Goal: Transaction & Acquisition: Book appointment/travel/reservation

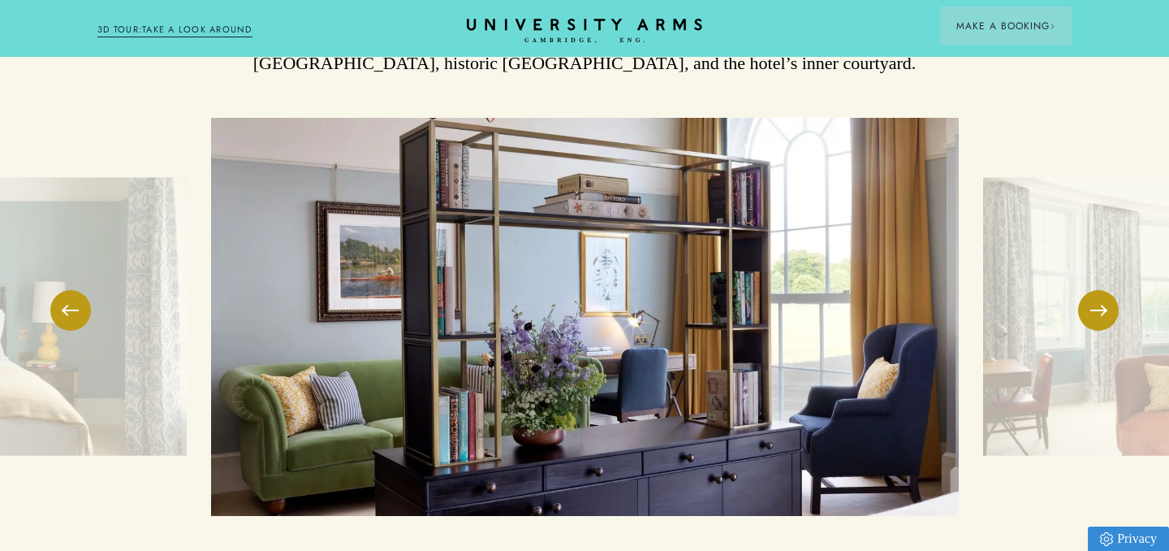
scroll to position [2232, 0]
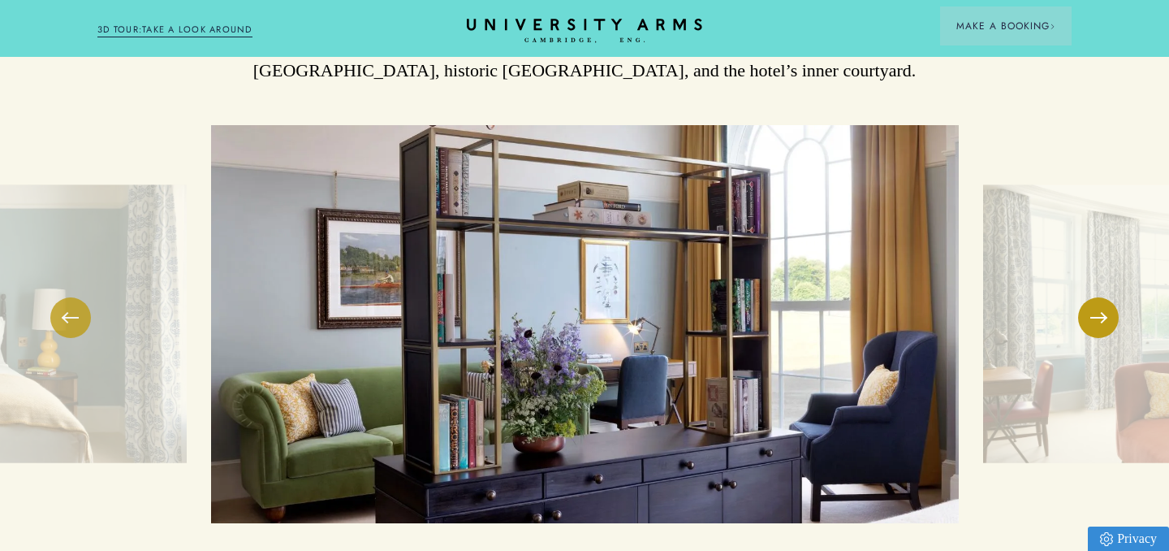
click at [72, 297] on button at bounding box center [70, 317] width 41 height 41
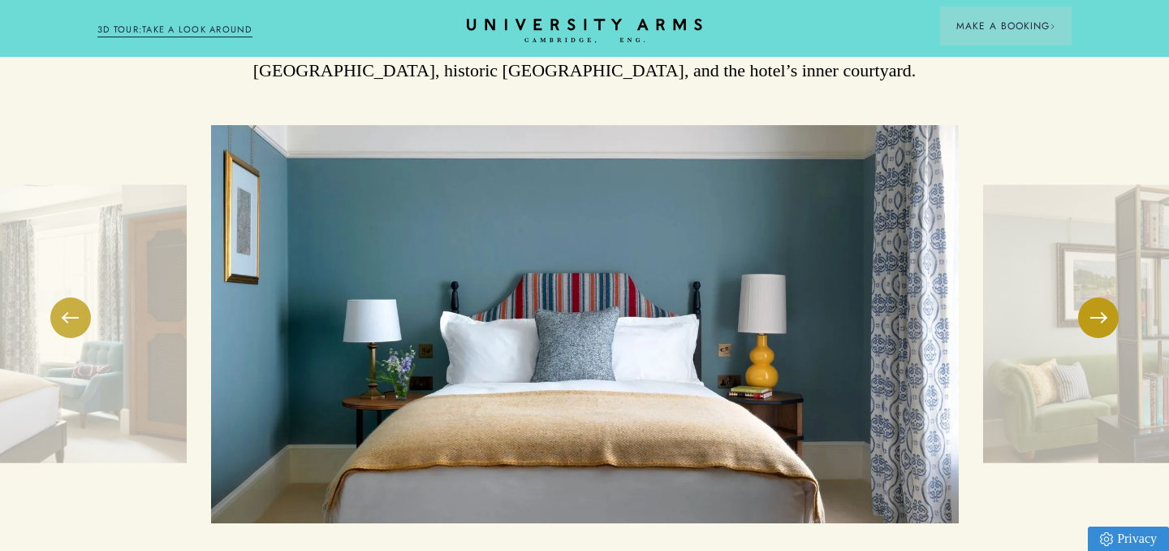
click at [72, 297] on button at bounding box center [70, 317] width 41 height 41
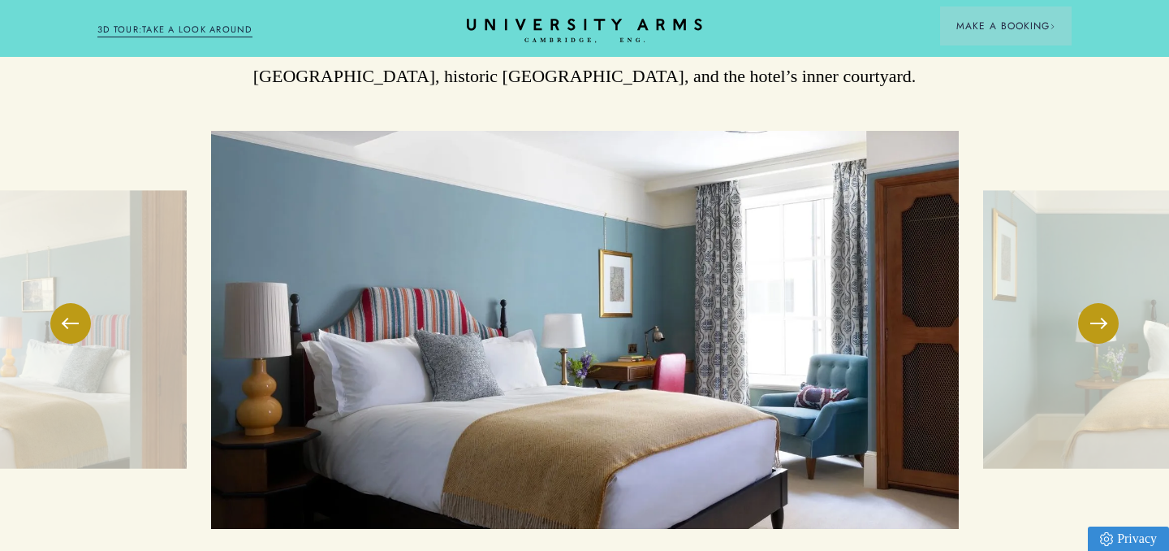
scroll to position [2226, 0]
click at [1112, 304] on button at bounding box center [1098, 324] width 41 height 41
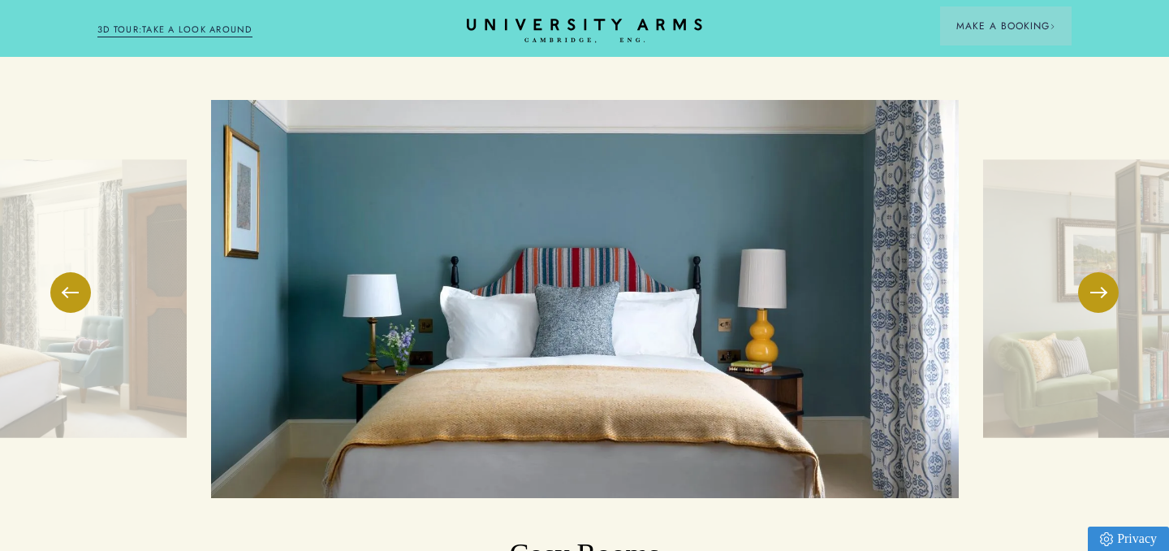
scroll to position [2193, 0]
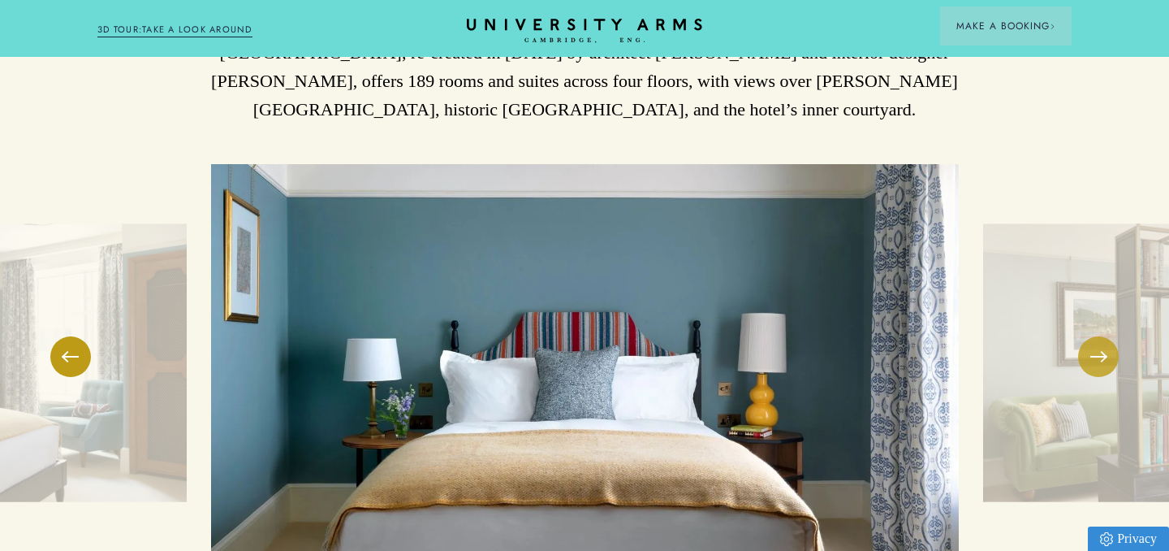
click at [1091, 356] on span at bounding box center [1099, 357] width 16 height 2
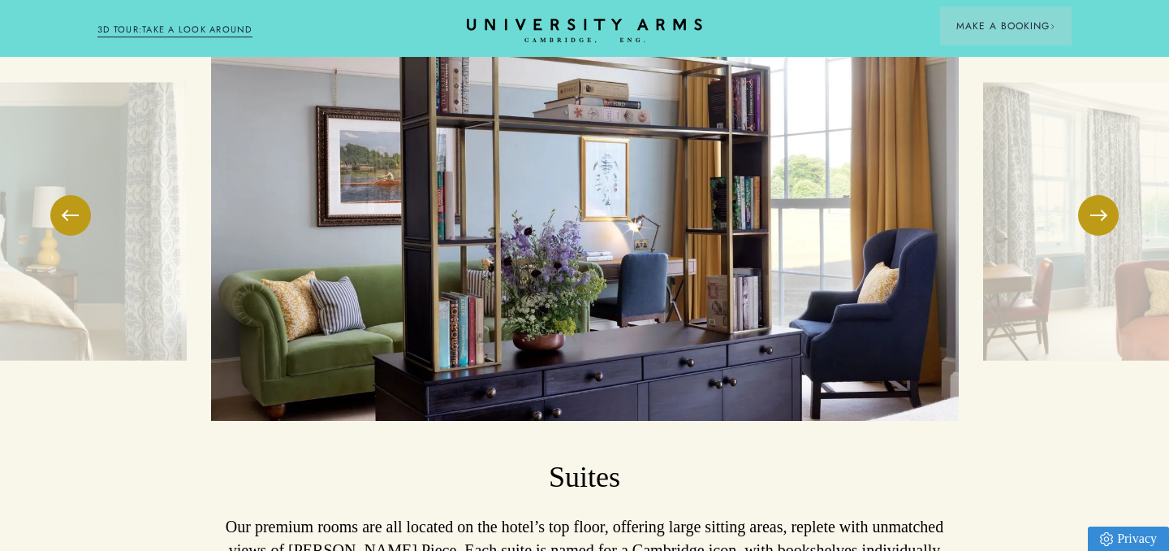
scroll to position [2262, 0]
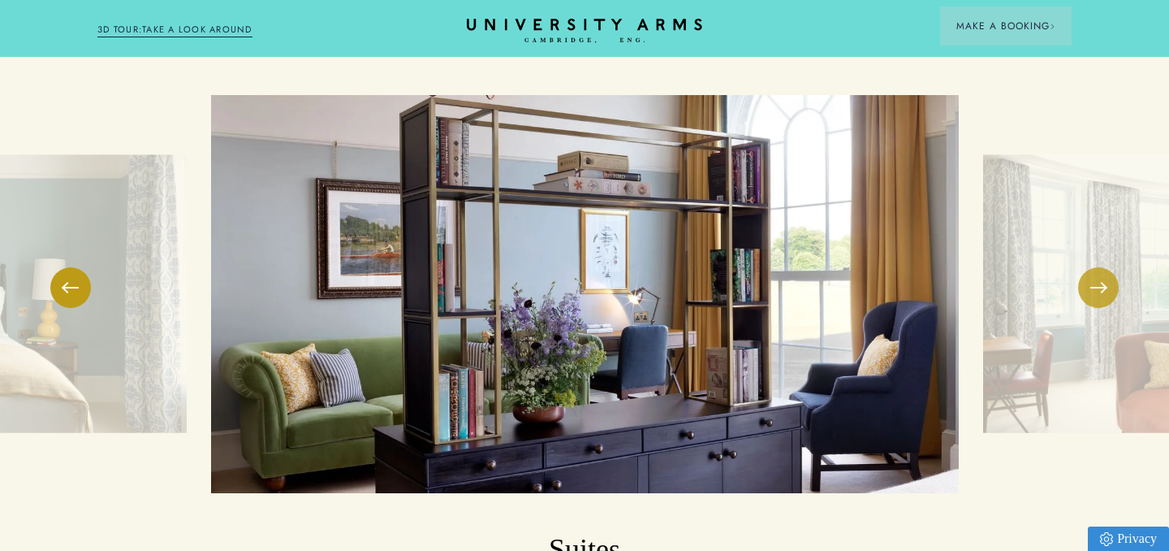
click at [1104, 267] on button at bounding box center [1098, 287] width 41 height 41
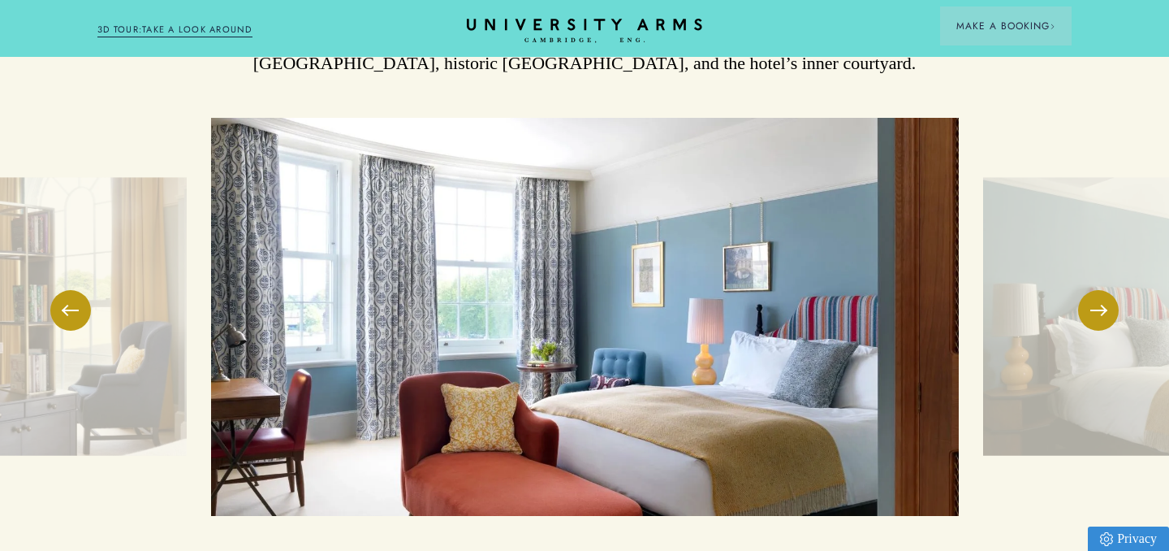
scroll to position [2222, 0]
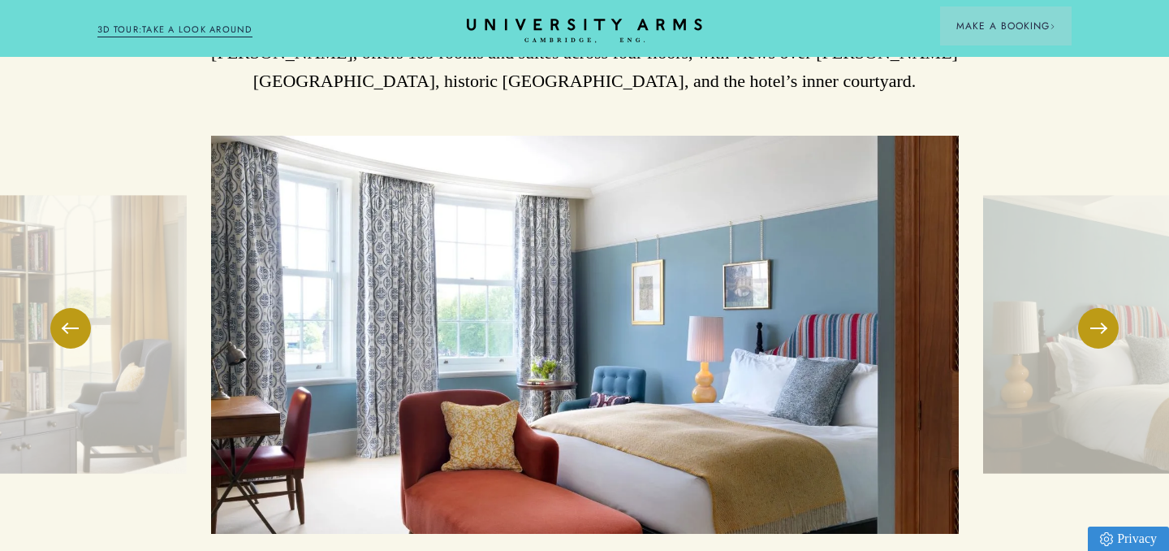
click at [1095, 308] on button at bounding box center [1098, 328] width 41 height 41
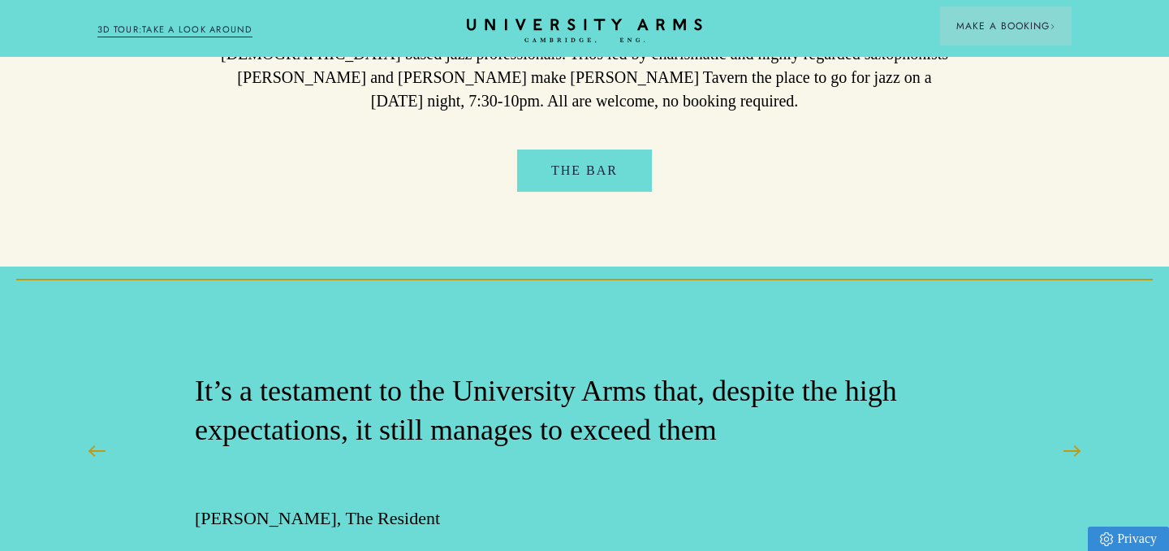
scroll to position [4420, 0]
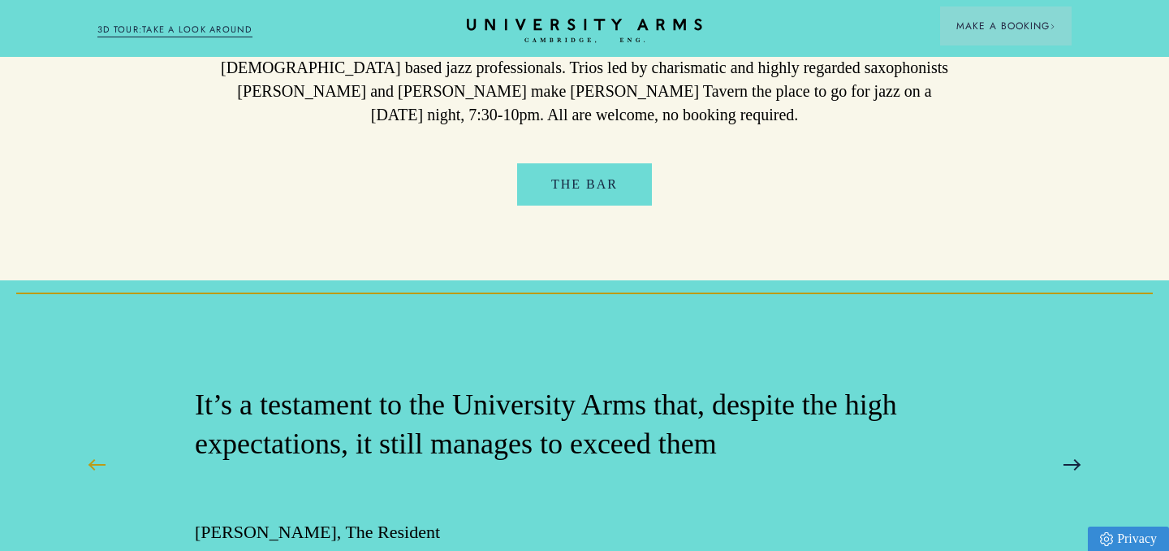
click at [1073, 464] on span at bounding box center [1072, 465] width 16 height 2
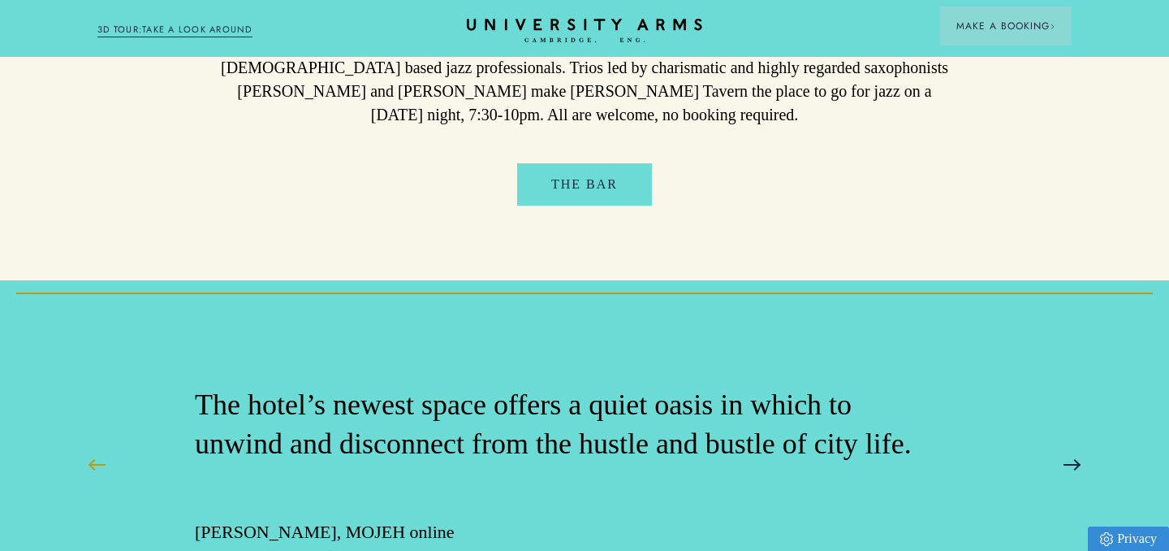
click at [1073, 464] on span at bounding box center [1072, 465] width 16 height 2
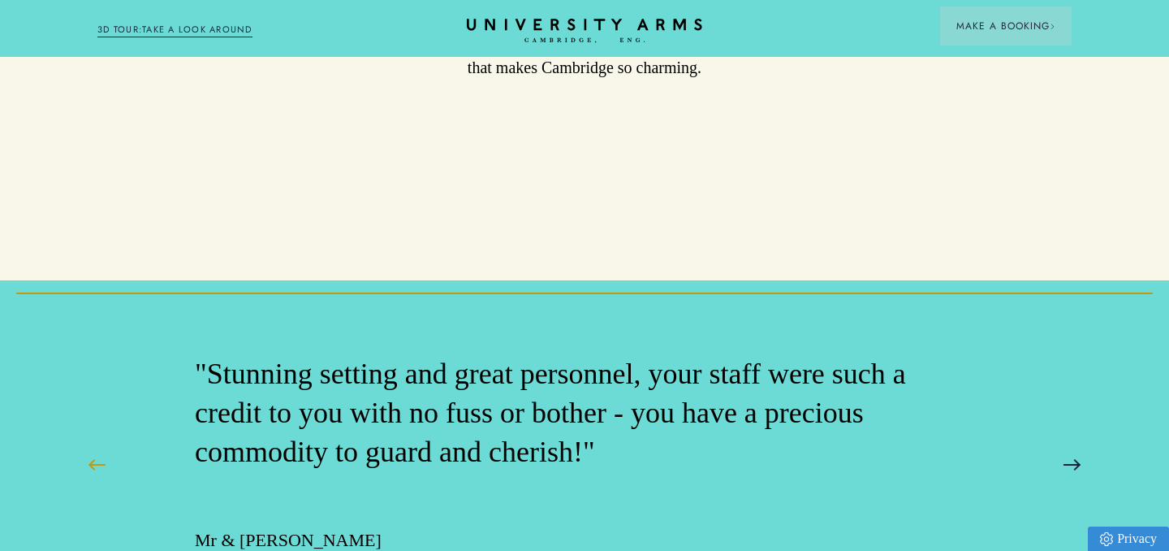
click at [1074, 444] on button at bounding box center [1072, 464] width 41 height 41
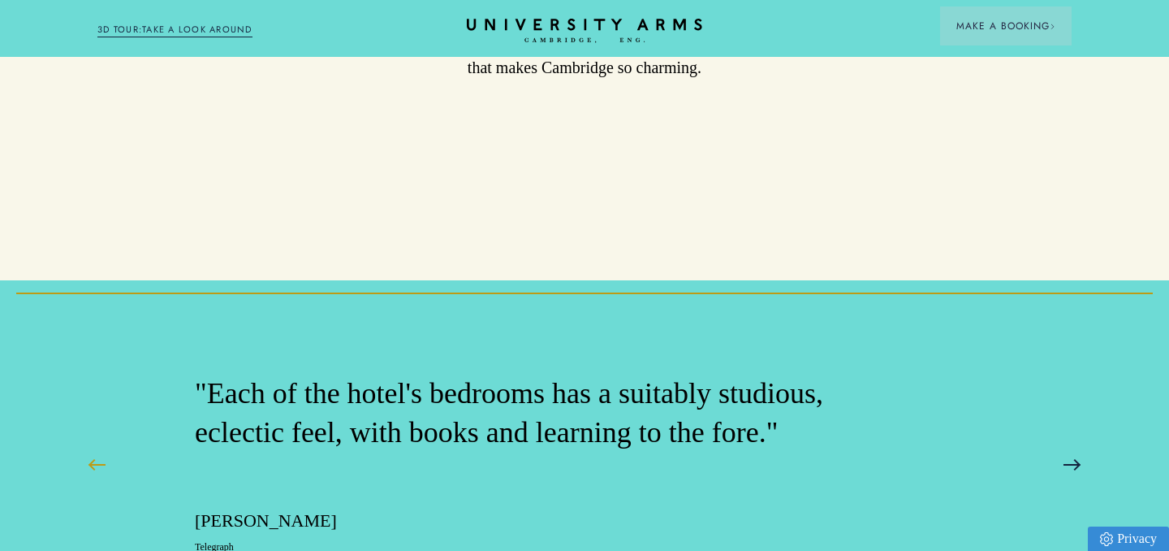
click at [1071, 444] on button at bounding box center [1072, 464] width 41 height 41
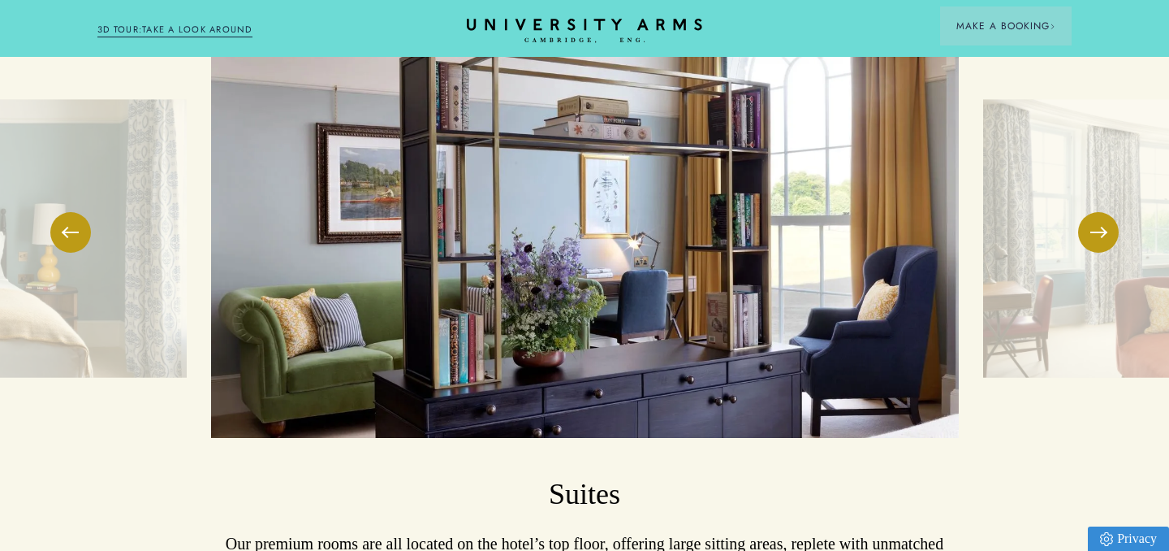
scroll to position [2389, 0]
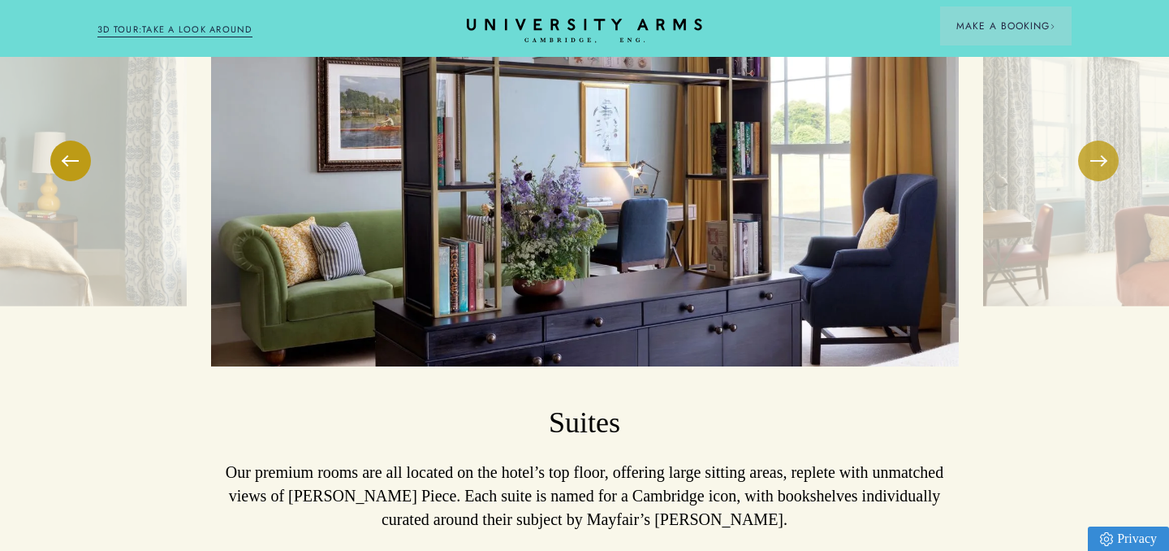
click at [1100, 140] on button at bounding box center [1098, 160] width 41 height 41
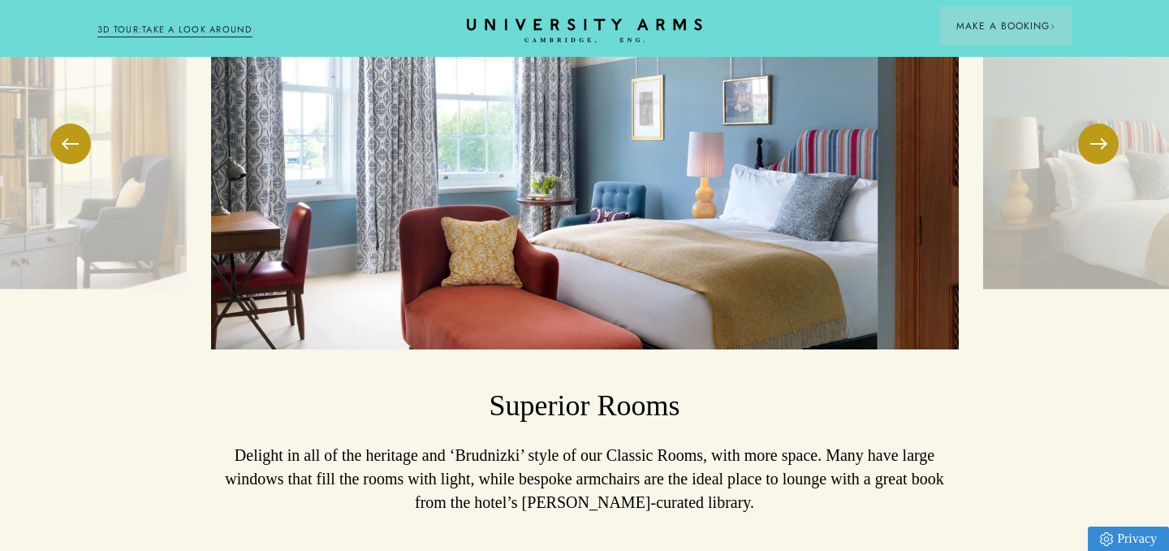
scroll to position [2415, 0]
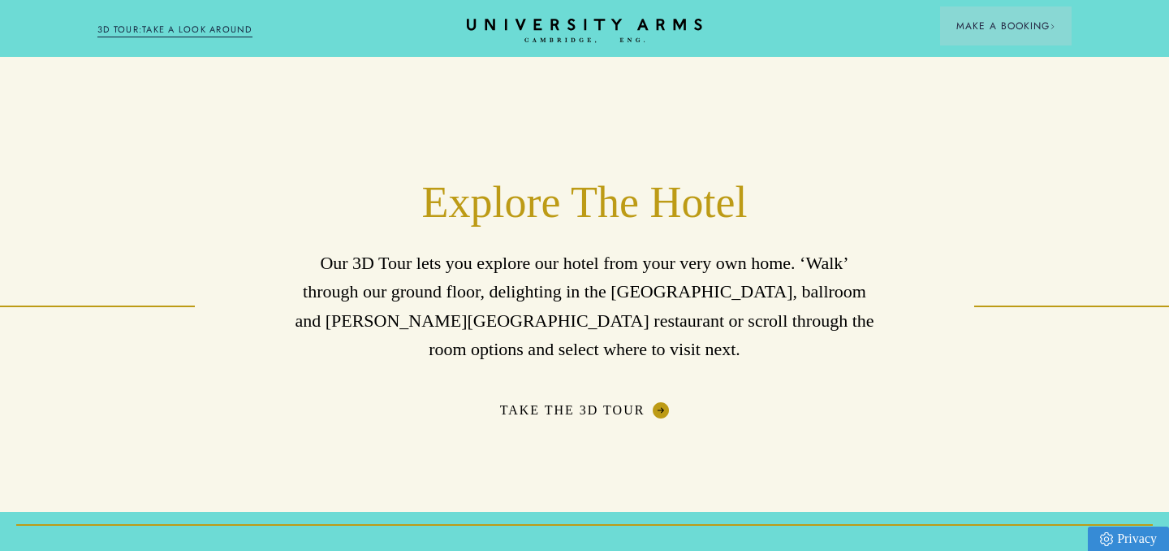
scroll to position [2588, 0]
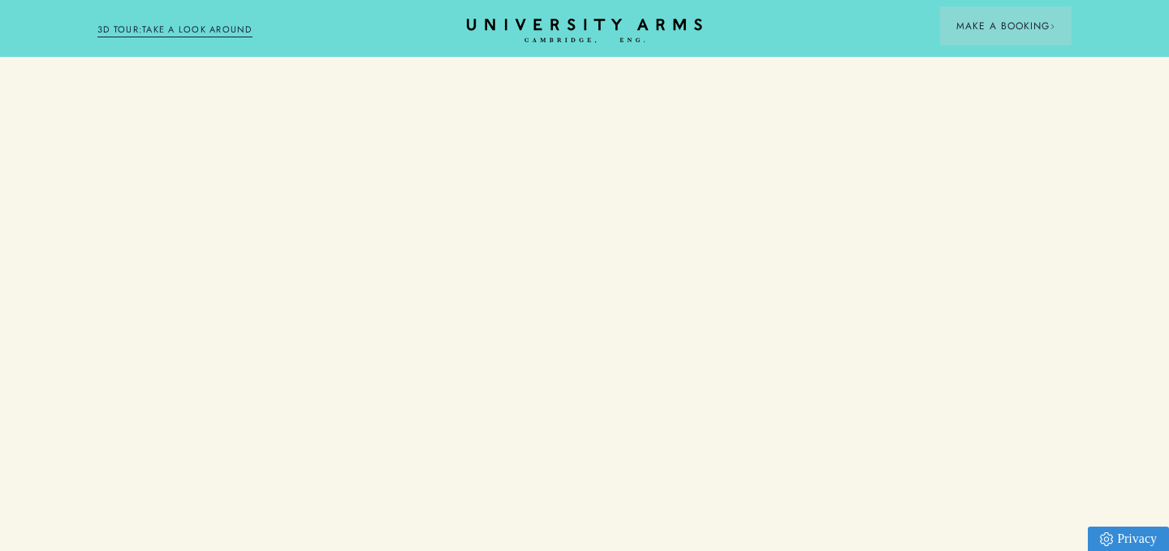
scroll to position [2415, 0]
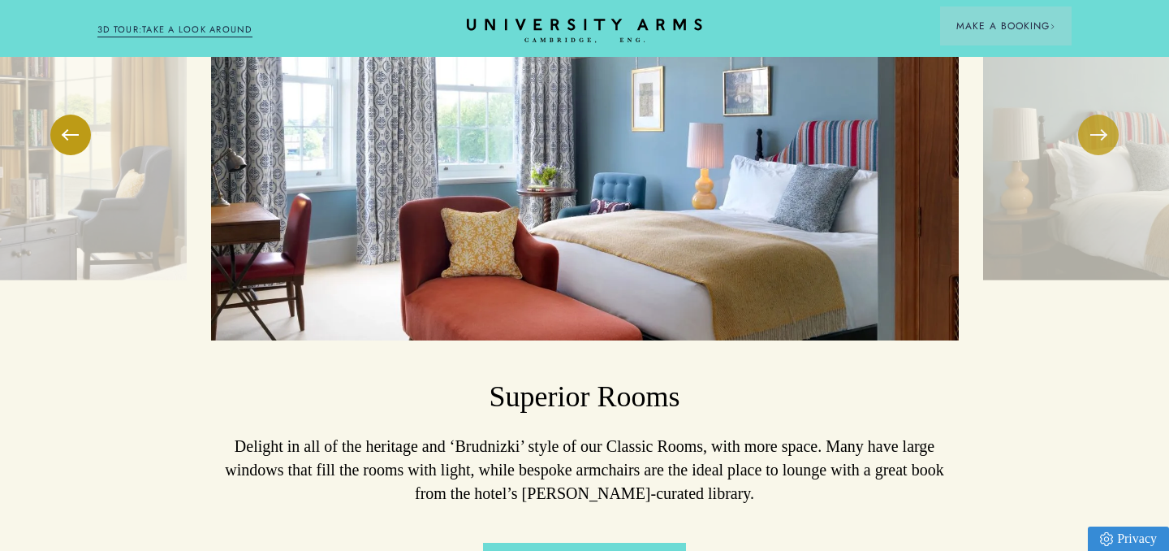
click at [1099, 114] on button at bounding box center [1098, 134] width 41 height 41
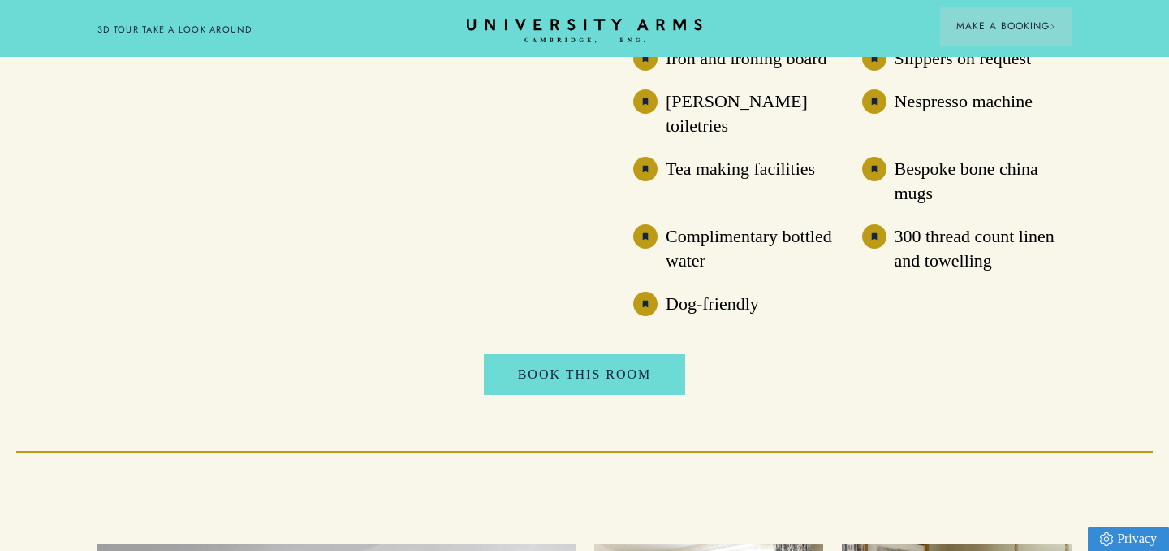
scroll to position [1515, 0]
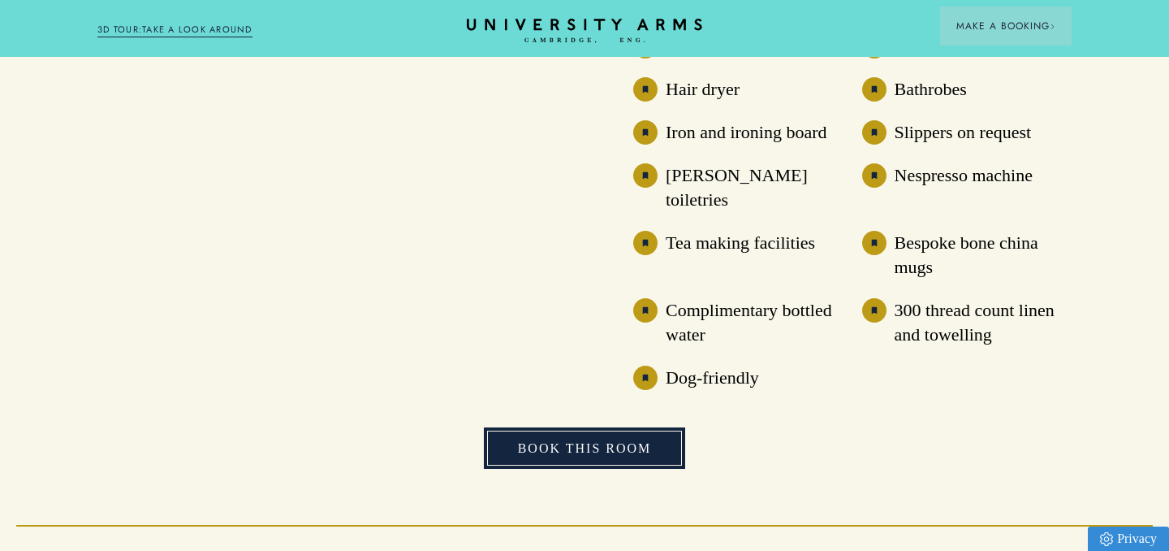
click at [655, 427] on link "Book This Room" at bounding box center [585, 448] width 202 height 42
